Goal: Task Accomplishment & Management: Use online tool/utility

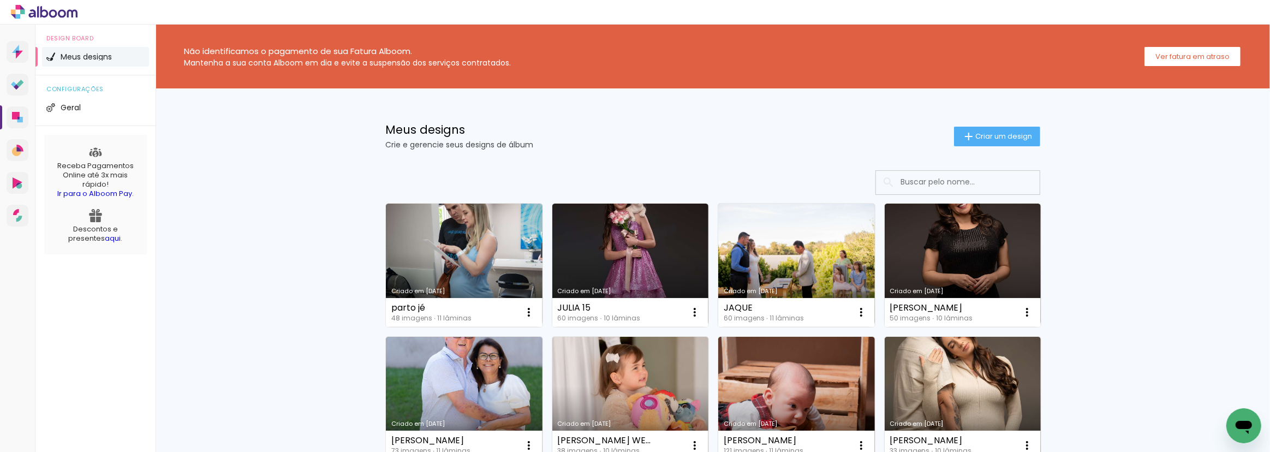
click at [64, 15] on icon at bounding box center [62, 13] width 8 height 8
click at [22, 117] on icon at bounding box center [19, 119] width 5 height 5
click at [600, 248] on link "Criado em [DATE]" at bounding box center [630, 265] width 157 height 123
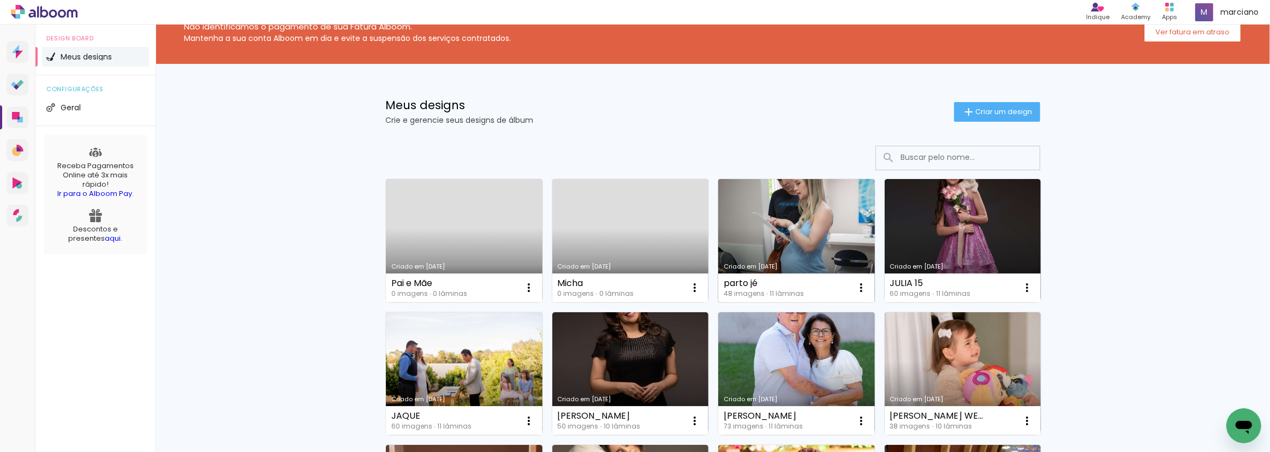
scroll to position [49, 0]
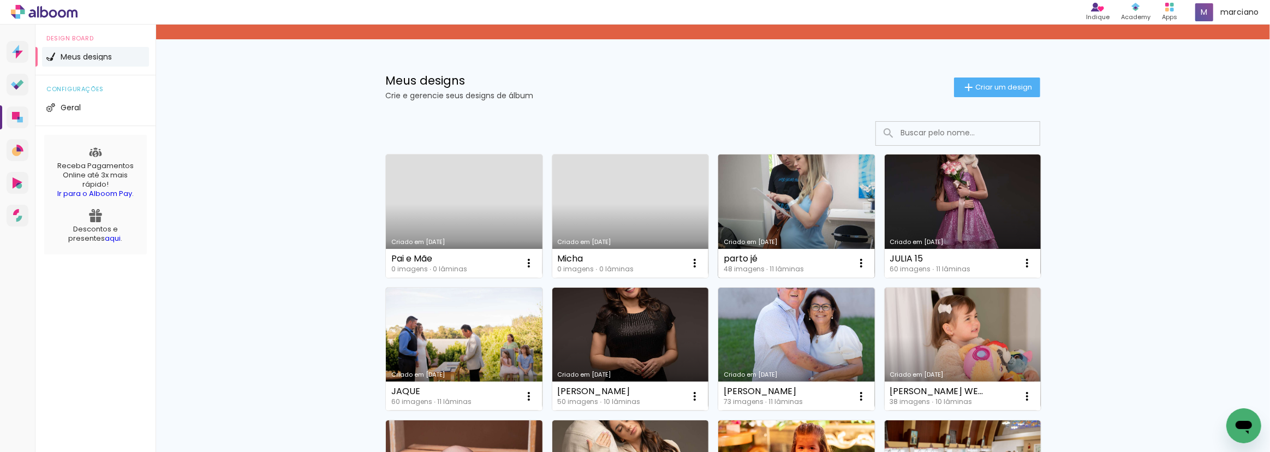
click at [778, 185] on link "Criado em [DATE]" at bounding box center [796, 215] width 157 height 123
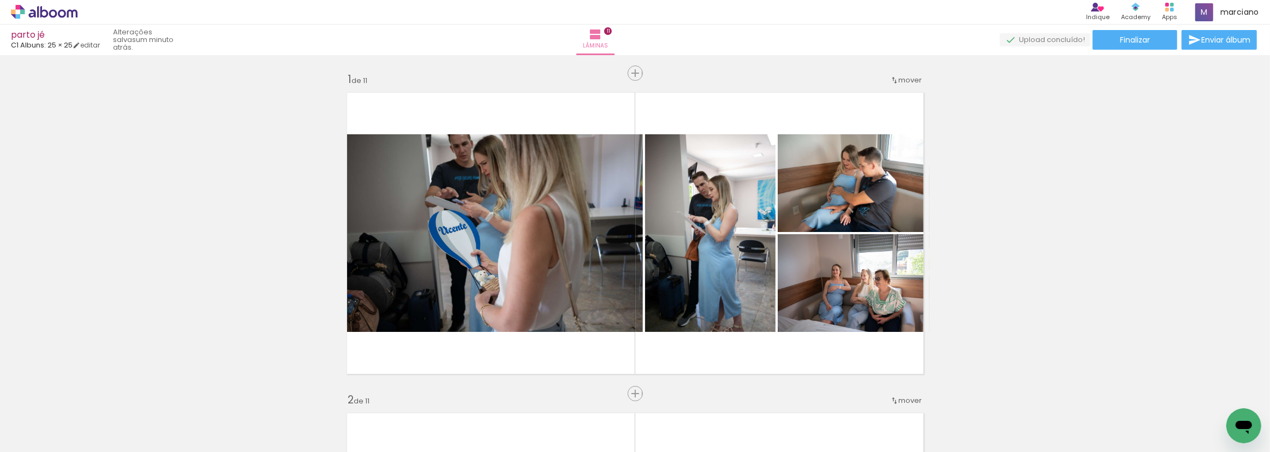
scroll to position [1670, 0]
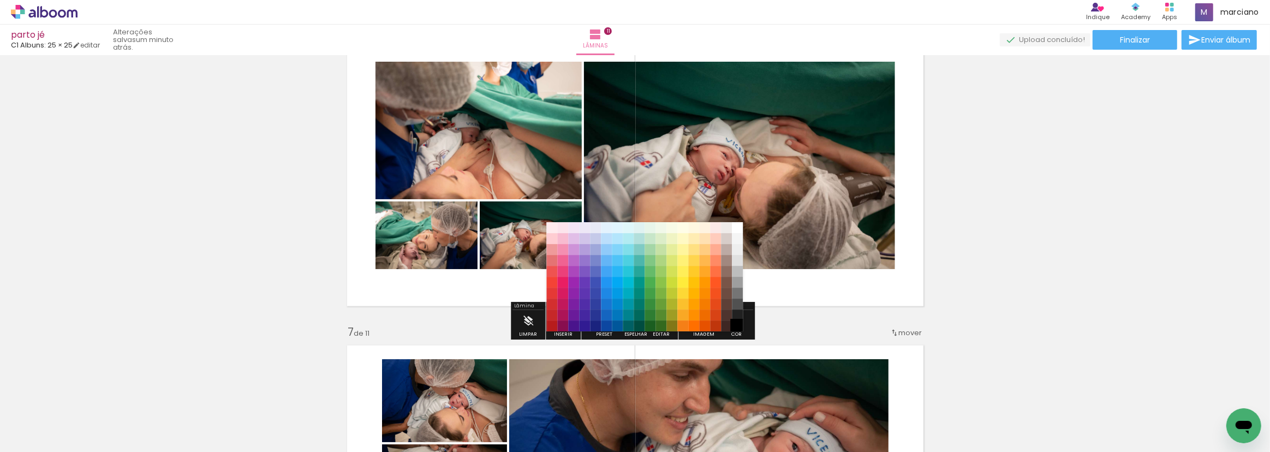
click at [736, 326] on paper-item "#000000" at bounding box center [737, 325] width 11 height 11
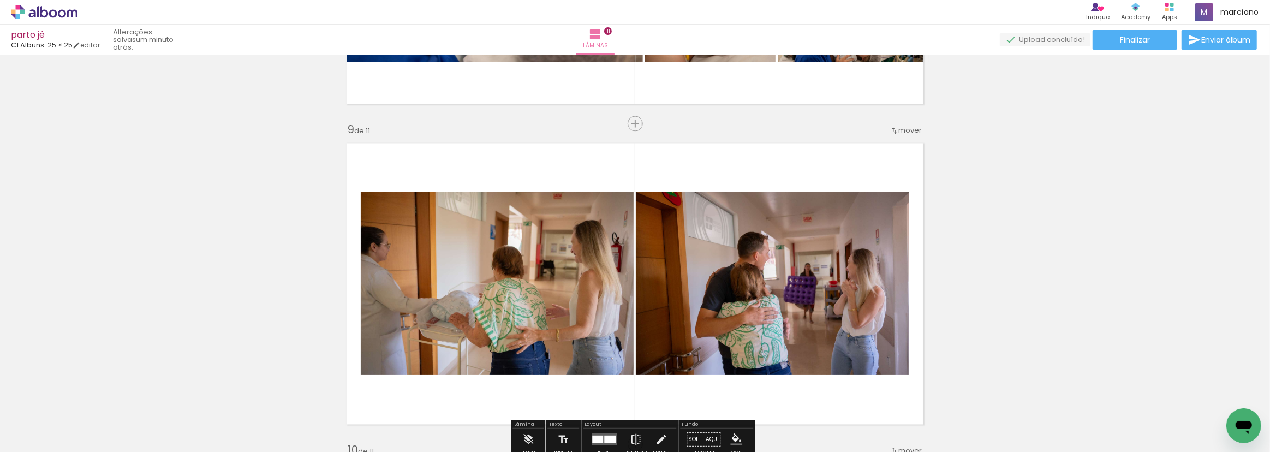
scroll to position [2712, 0]
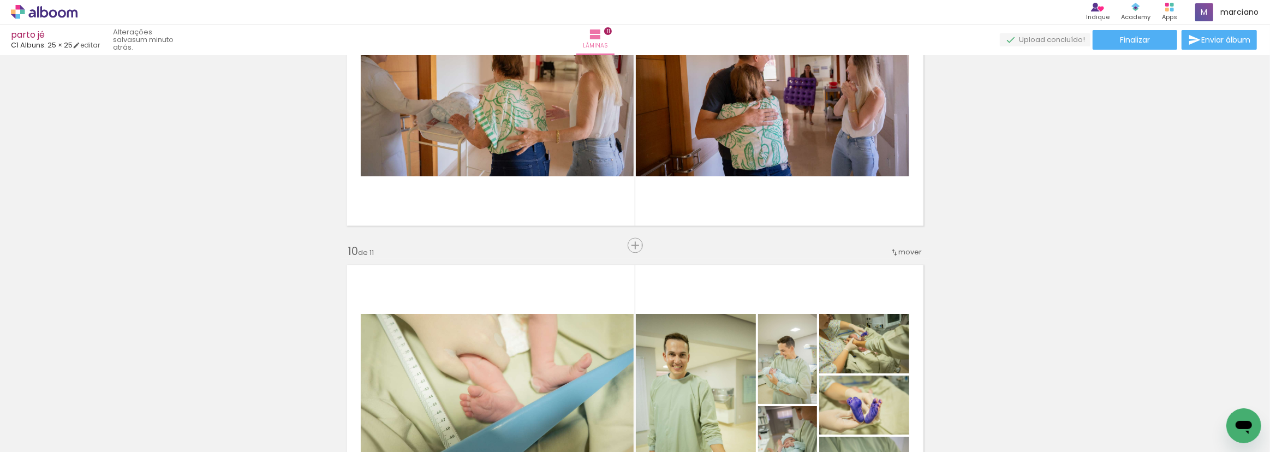
click at [904, 252] on span "mover" at bounding box center [910, 252] width 23 height 10
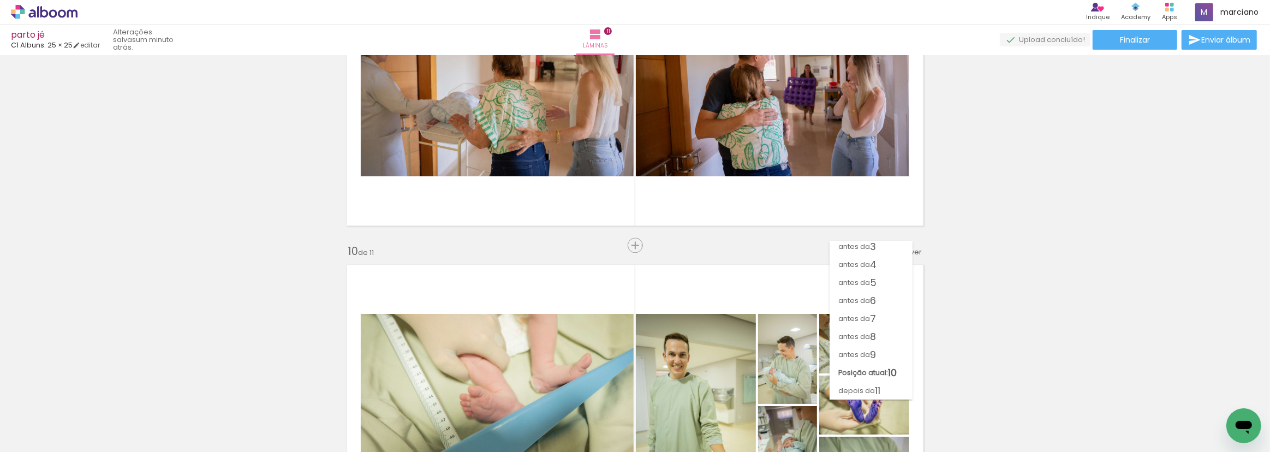
scroll to position [39, 0]
click at [871, 348] on span "9" at bounding box center [873, 355] width 6 height 18
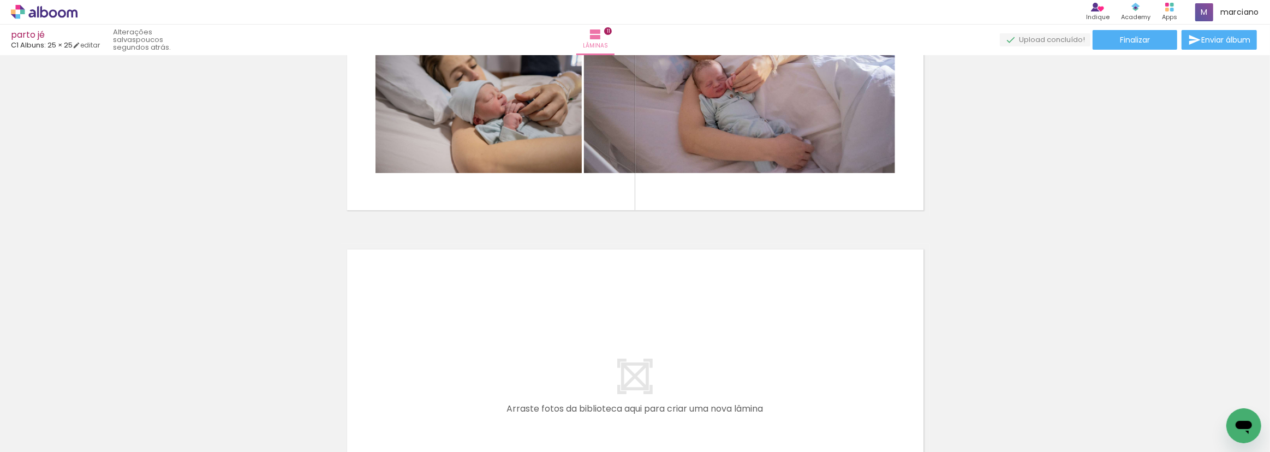
scroll to position [3371, 0]
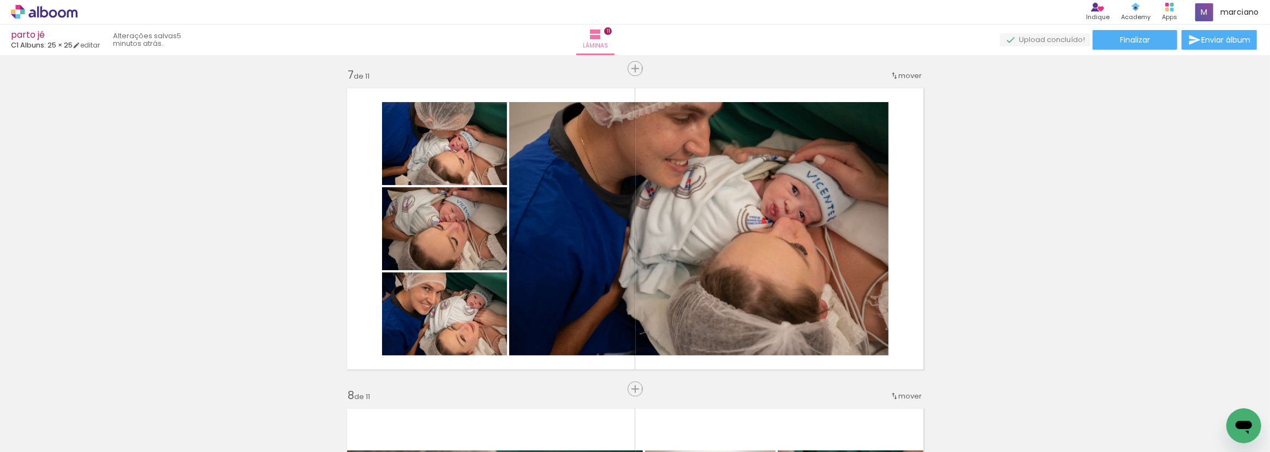
scroll to position [1937, 0]
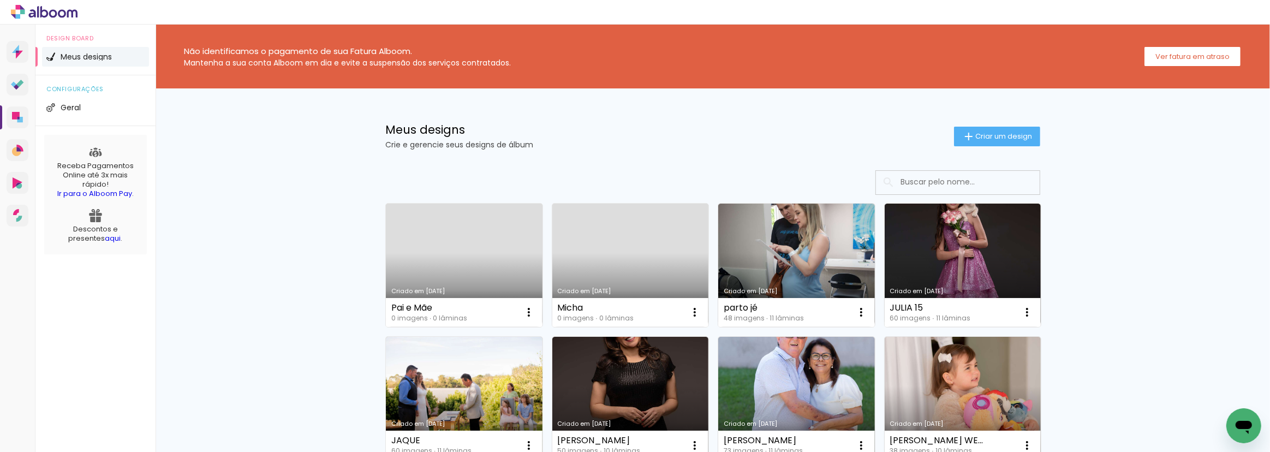
click at [1195, 21] on div at bounding box center [635, 12] width 1270 height 25
